Goal: Task Accomplishment & Management: Complete application form

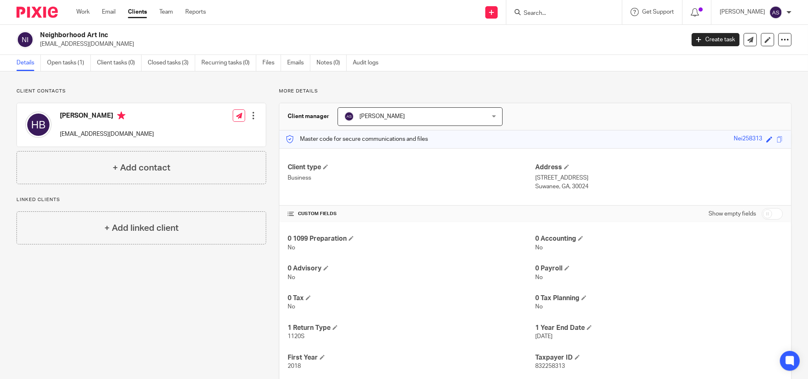
click at [526, 12] on input "Search" at bounding box center [560, 13] width 74 height 7
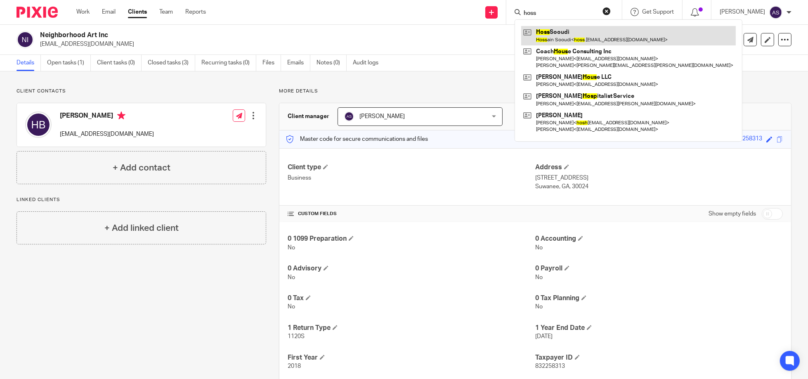
type input "hoss"
click at [559, 35] on link at bounding box center [628, 35] width 214 height 19
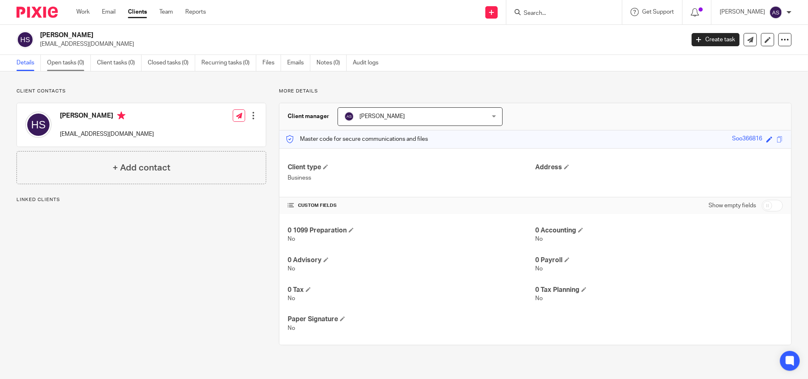
click at [76, 61] on link "Open tasks (0)" at bounding box center [69, 63] width 44 height 16
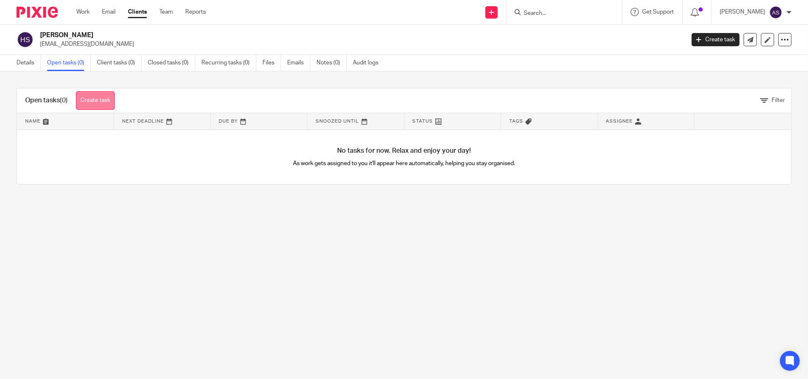
click at [96, 101] on link "Create task" at bounding box center [95, 100] width 39 height 19
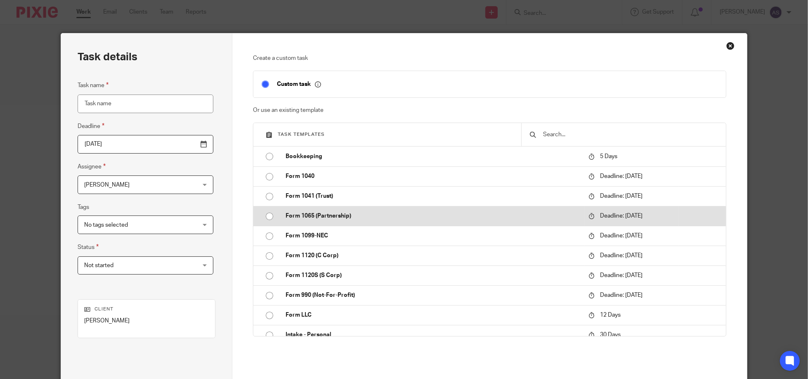
click at [265, 214] on input "radio" at bounding box center [269, 216] width 16 height 16
type input "[DATE]"
type input "Form 1065 (Partnership)"
checkbox input "false"
radio input "false"
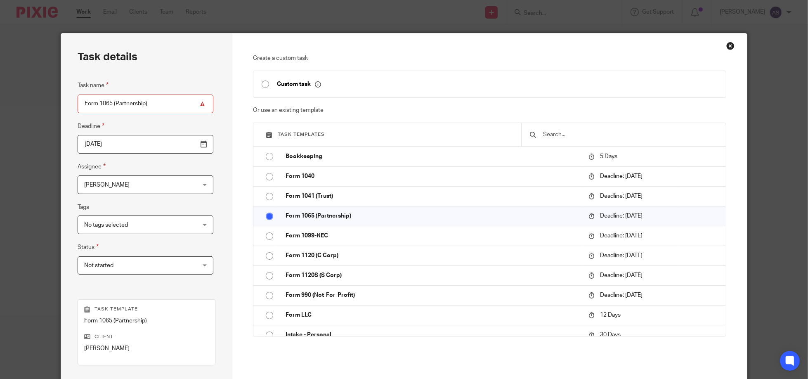
scroll to position [109, 0]
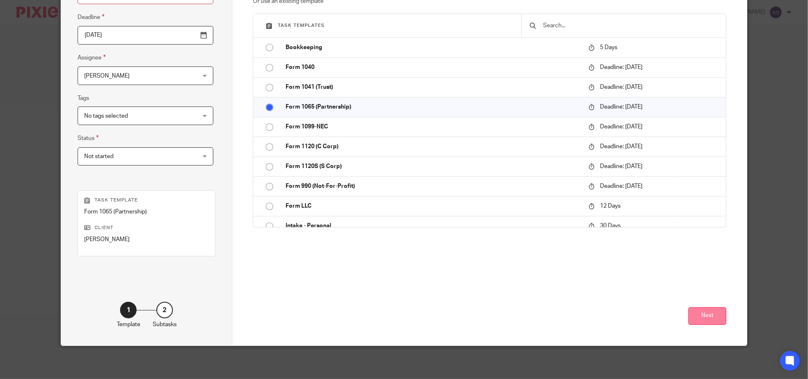
click at [708, 318] on button "Next" at bounding box center [707, 316] width 38 height 18
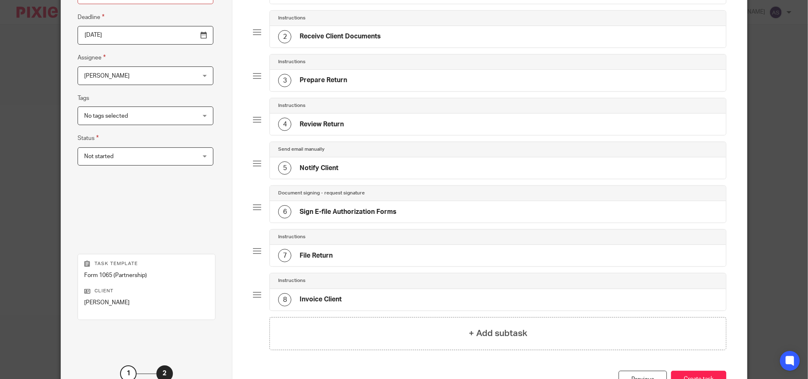
scroll to position [172, 0]
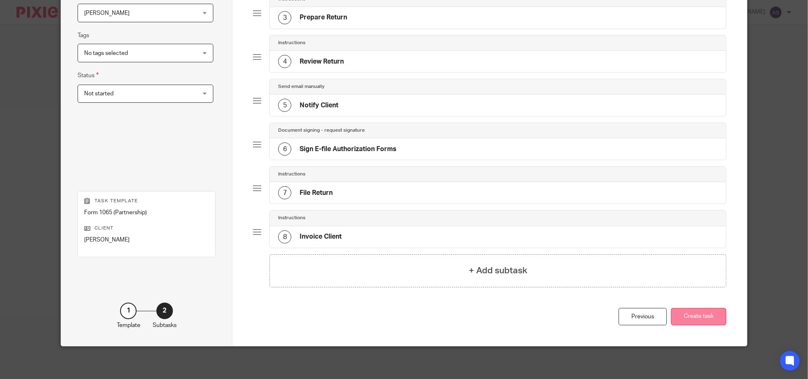
click at [704, 322] on button "Create task" at bounding box center [698, 317] width 55 height 18
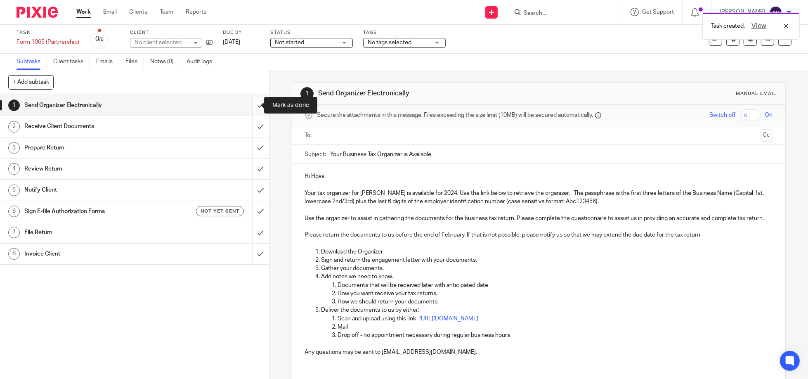
click at [249, 102] on input "submit" at bounding box center [134, 105] width 269 height 21
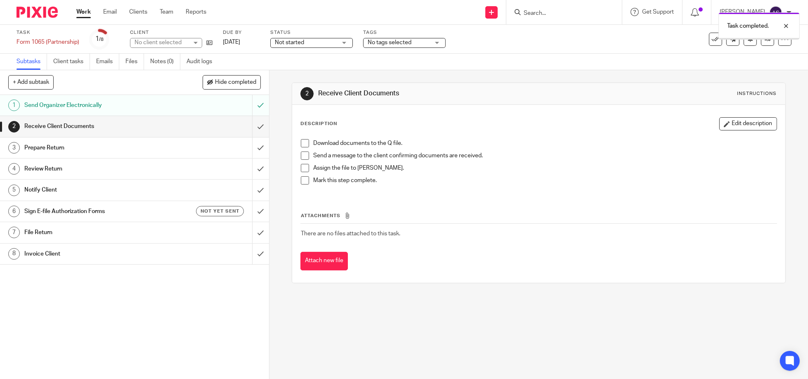
click at [251, 126] on input "submit" at bounding box center [134, 126] width 269 height 21
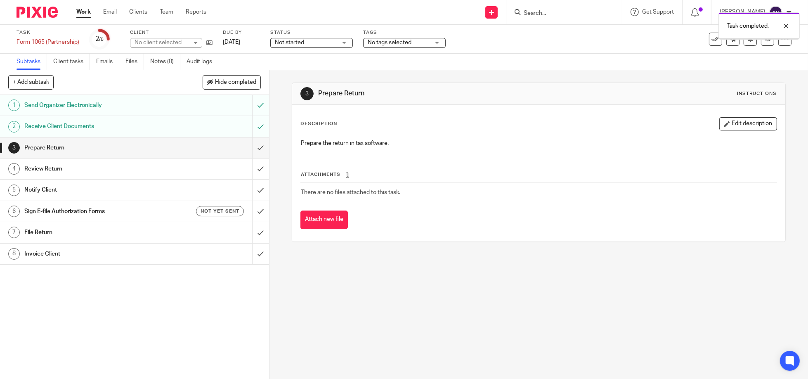
click at [252, 151] on input "submit" at bounding box center [134, 147] width 269 height 21
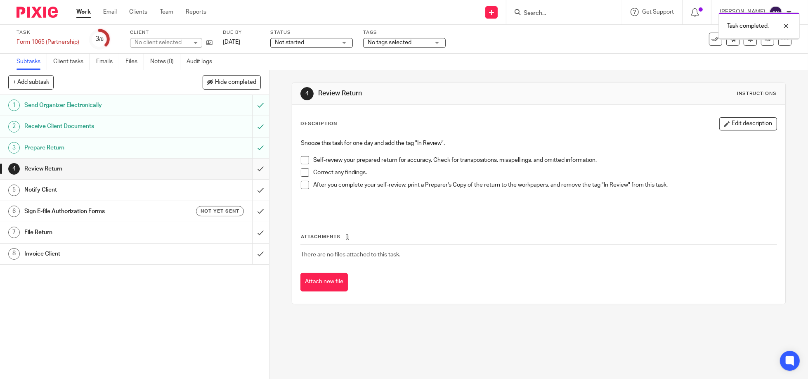
click at [253, 168] on input "submit" at bounding box center [134, 168] width 269 height 21
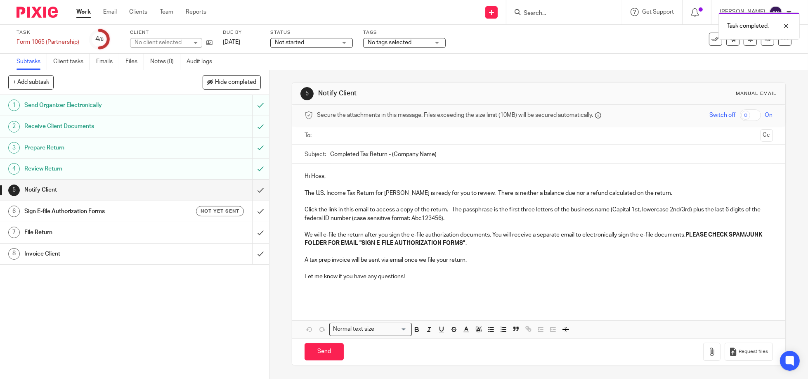
click at [361, 131] on input "text" at bounding box center [538, 135] width 437 height 9
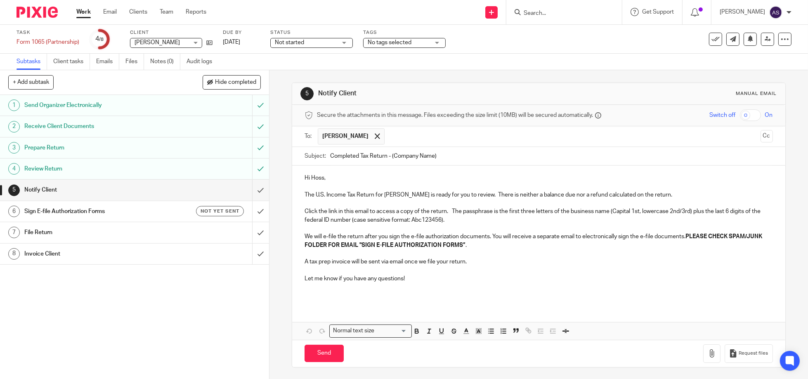
click at [404, 160] on input "Completed Tax Return - (Company Name)" at bounding box center [551, 156] width 443 height 19
click at [405, 156] on input "Completed Tax Return - (Company Name)" at bounding box center [551, 156] width 443 height 19
type input "Completed Tax Return - (Terminus Capital)"
click at [740, 113] on input "checkbox" at bounding box center [750, 115] width 21 height 12
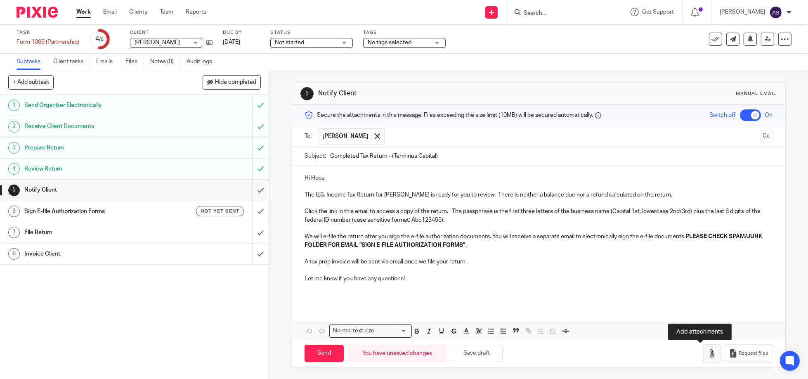
click at [707, 356] on icon "button" at bounding box center [711, 353] width 8 height 8
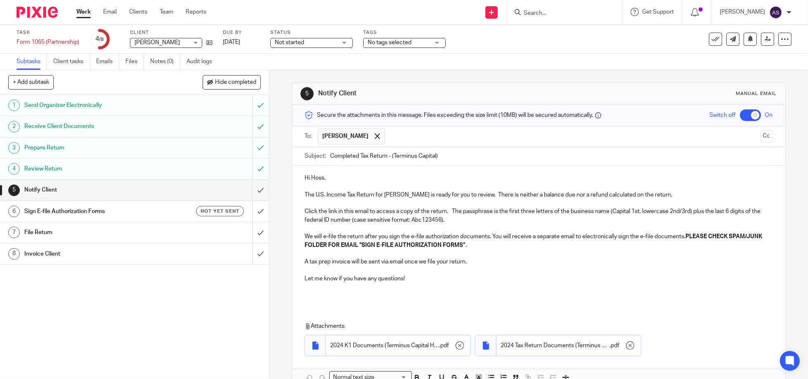
scroll to position [47, 0]
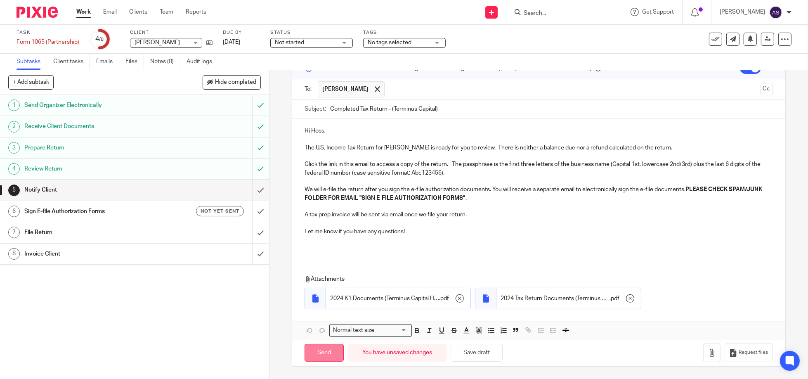
click at [311, 351] on input "Send" at bounding box center [323, 353] width 39 height 18
checkbox input "false"
type input "Sent"
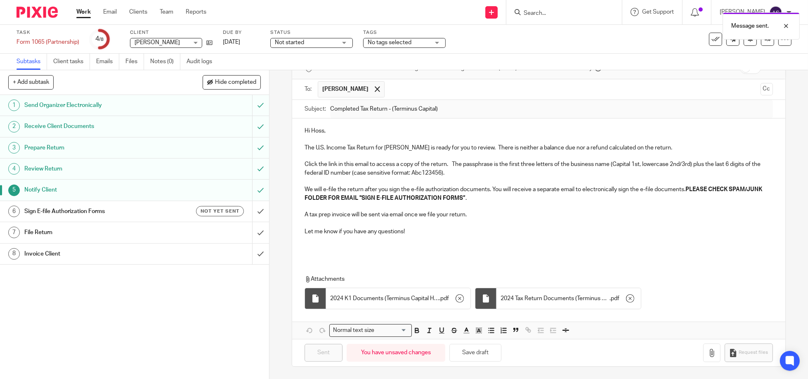
click at [90, 209] on h1 "Sign E-file Authorization Forms" at bounding box center [97, 211] width 146 height 12
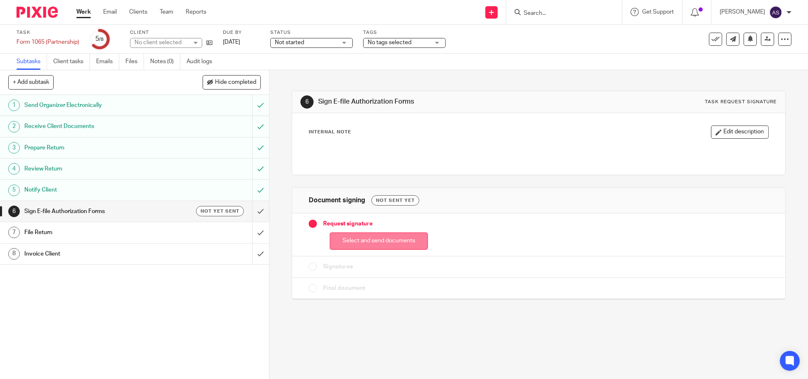
click at [372, 240] on button "Select and send documents" at bounding box center [379, 241] width 98 height 18
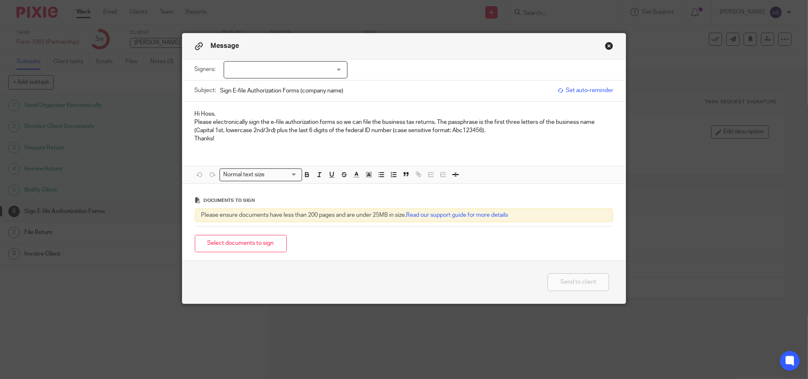
click at [334, 66] on div at bounding box center [286, 69] width 124 height 17
click at [229, 85] on input "checkbox" at bounding box center [229, 87] width 16 height 16
checkbox input "true"
click at [297, 144] on div "Hi Hoss, Please electronically sign the e-file authorization forms so we can fi…" at bounding box center [403, 125] width 443 height 48
click at [312, 94] on input "Sign E-file Authorization Forms (company name)" at bounding box center [386, 90] width 333 height 19
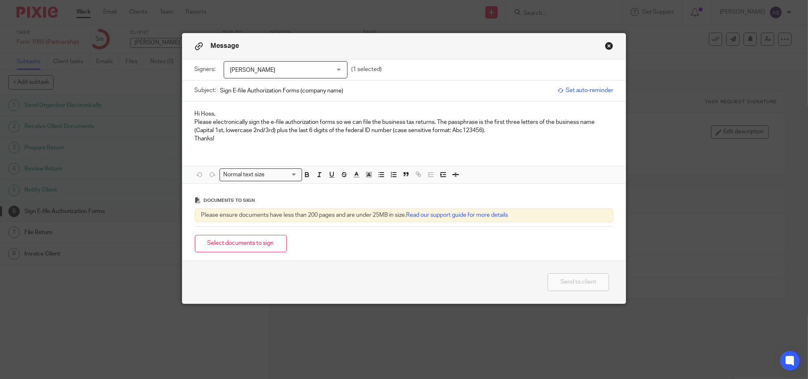
click at [312, 94] on input "Sign E-file Authorization Forms (company name)" at bounding box center [386, 90] width 333 height 19
type input "Sign E-file Authorization Forms (Terminus Capital)"
click at [235, 235] on button "Select documents to sign" at bounding box center [241, 244] width 92 height 18
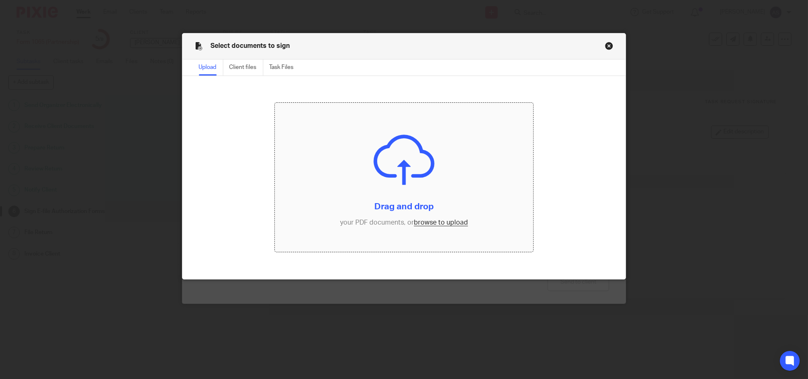
click at [398, 174] on input "file" at bounding box center [404, 177] width 258 height 149
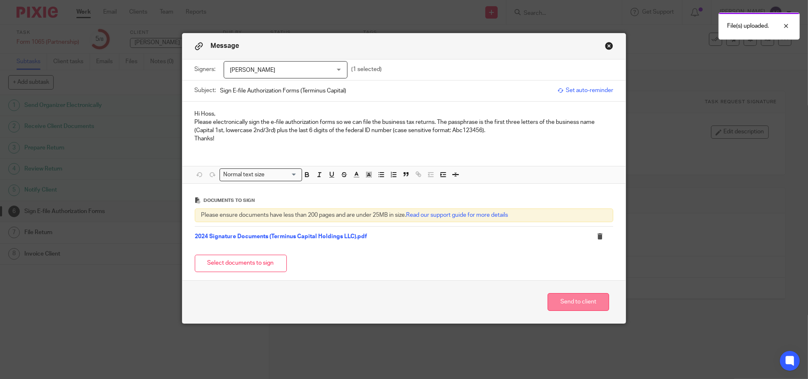
click at [580, 301] on button "Send to client" at bounding box center [577, 302] width 61 height 18
